Goal: Task Accomplishment & Management: Use online tool/utility

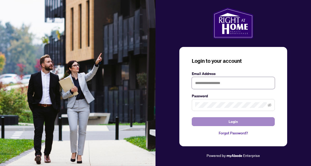
type input "**********"
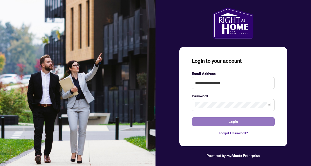
click at [235, 123] on span "Login" at bounding box center [233, 122] width 9 height 8
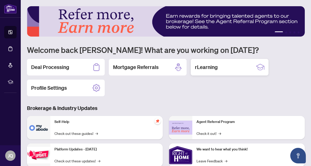
click at [233, 66] on div "rLearning" at bounding box center [230, 67] width 78 height 17
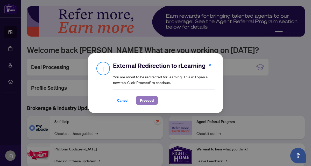
click at [152, 100] on span "Proceed" at bounding box center [147, 100] width 14 height 8
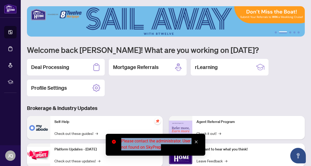
drag, startPoint x: 122, startPoint y: 141, endPoint x: 191, endPoint y: 153, distance: 69.3
click at [191, 153] on div "Please contact the administrator. User not found on SkyPrep" at bounding box center [156, 145] width 100 height 22
copy div "Please contact the administrator. User not found on SkyPrep"
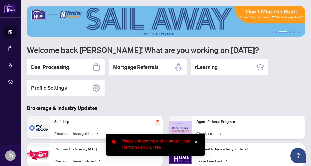
click at [251, 95] on div "Deal Processing Mortgage Referrals rLearning Profile Settings" at bounding box center [166, 77] width 278 height 37
